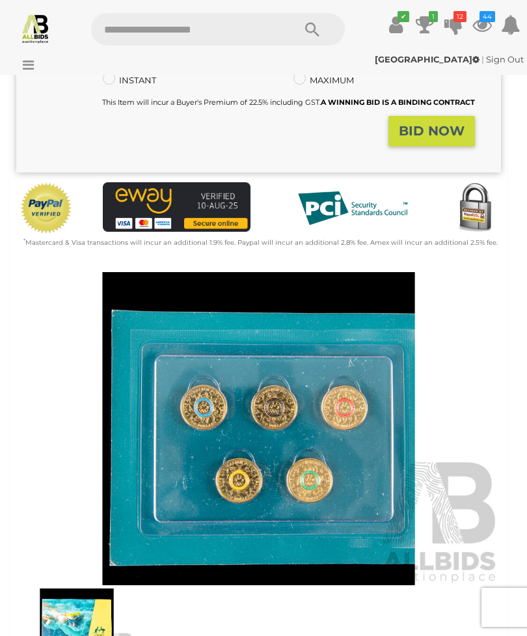
scroll to position [277, 0]
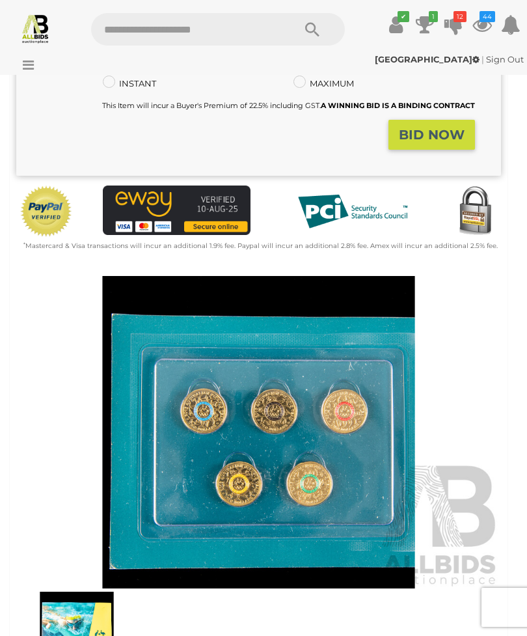
click at [29, 61] on icon at bounding box center [25, 65] width 18 height 13
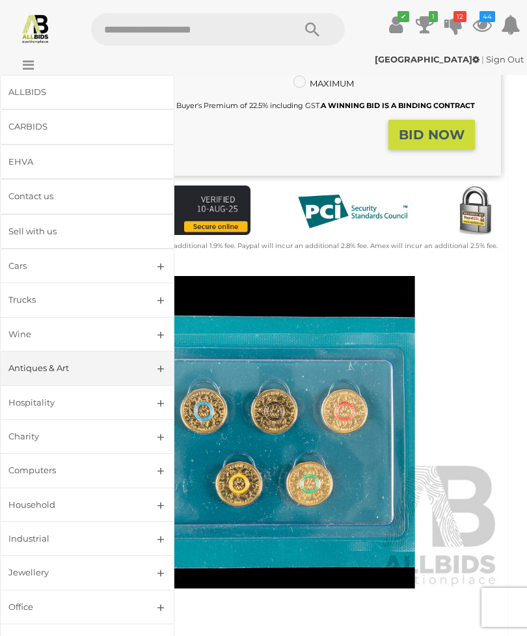
click at [32, 89] on div "ALLBIDS" at bounding box center [71, 92] width 126 height 15
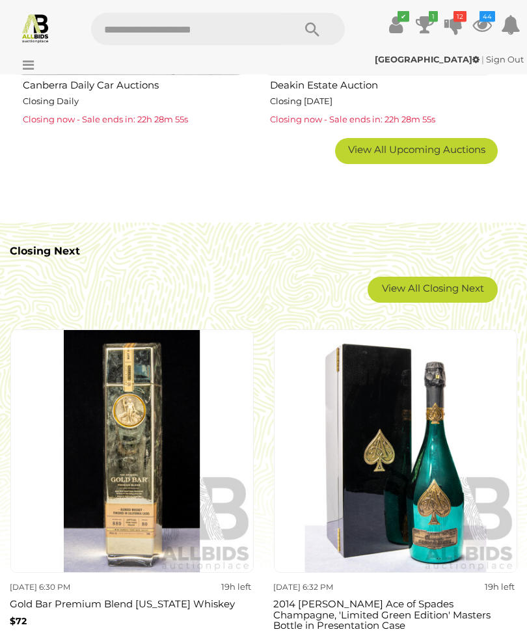
scroll to position [1690, 0]
click at [429, 288] on link "View All Closing Next" at bounding box center [433, 290] width 130 height 26
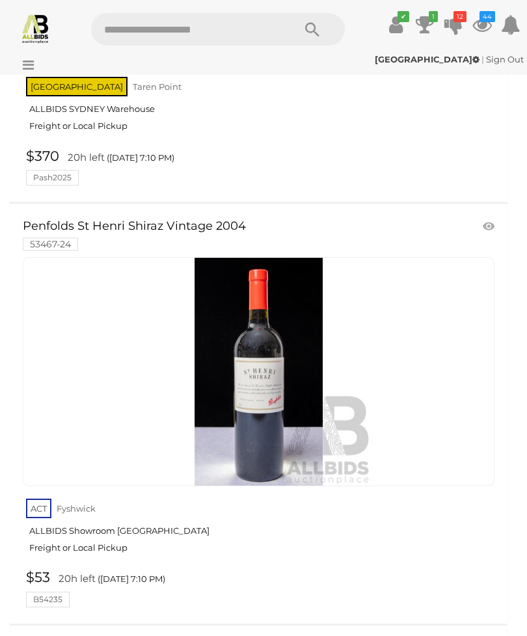
scroll to position [15775, 0]
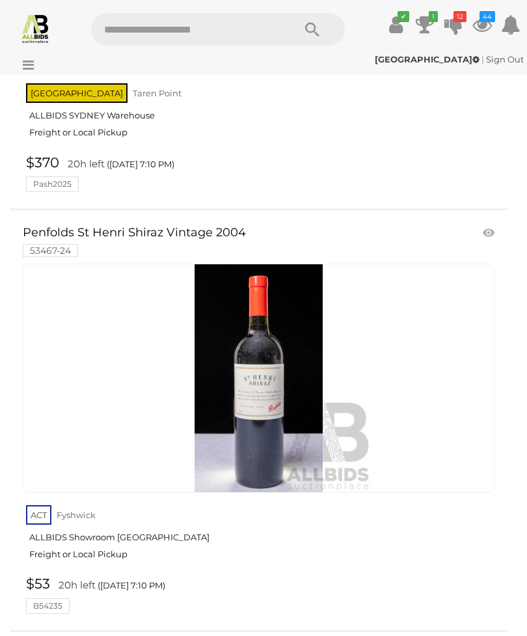
click at [429, 25] on icon at bounding box center [425, 24] width 18 height 23
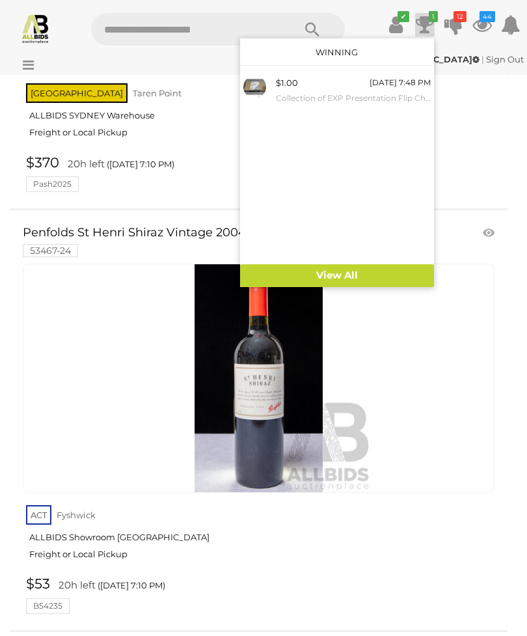
click at [453, 29] on icon at bounding box center [454, 24] width 18 height 23
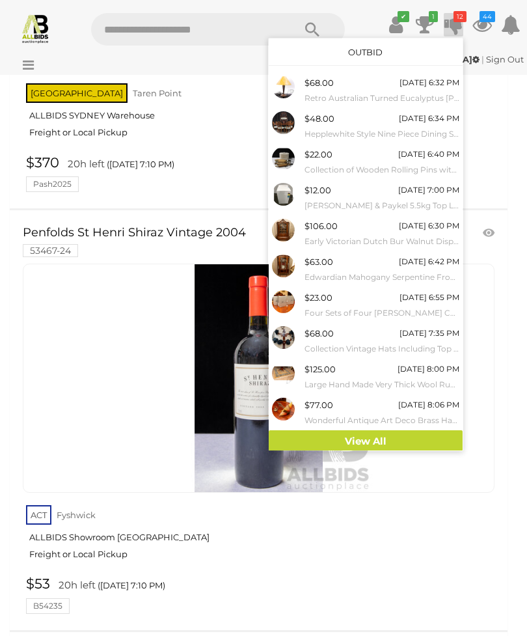
click at [374, 436] on link "View All" at bounding box center [366, 441] width 194 height 23
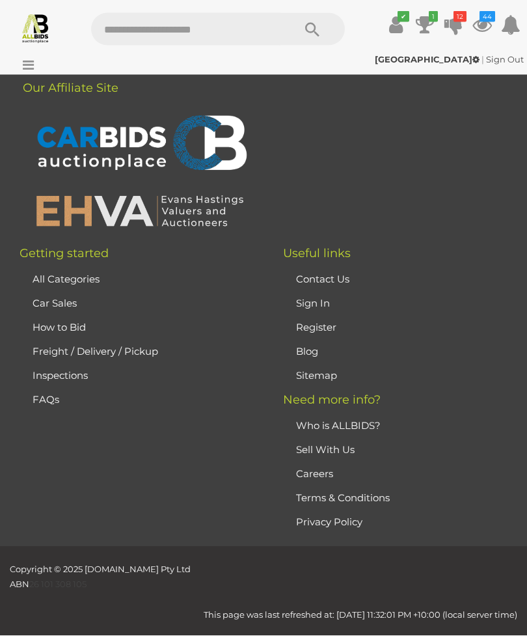
scroll to position [6062, 0]
